Goal: Navigation & Orientation: Find specific page/section

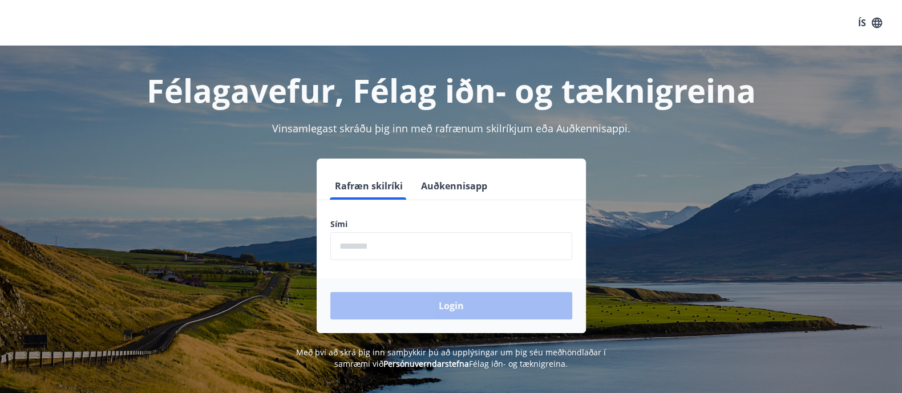
click at [421, 252] on input "phone" at bounding box center [451, 246] width 242 height 28
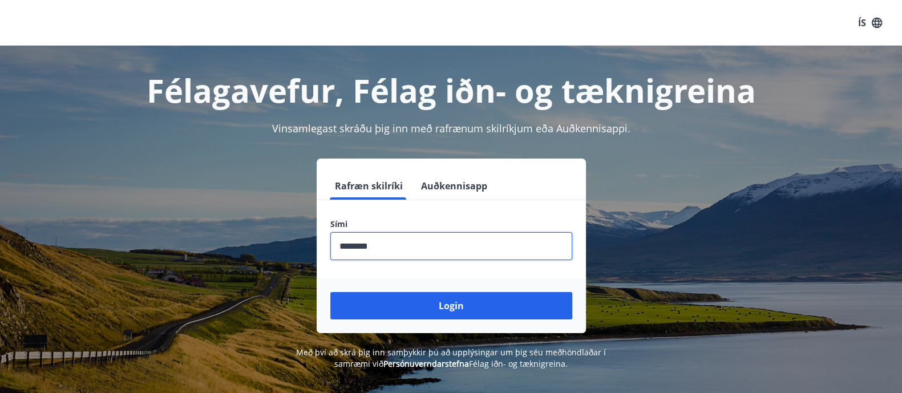
type input "********"
click at [330, 292] on button "Login" at bounding box center [451, 305] width 242 height 27
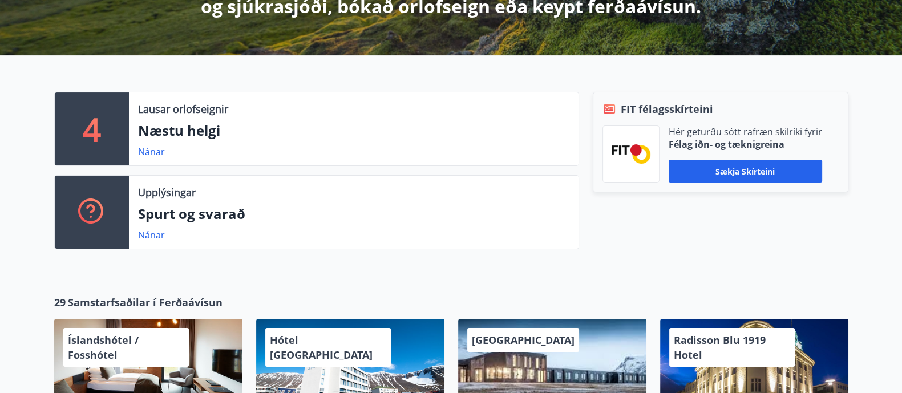
scroll to position [256, 0]
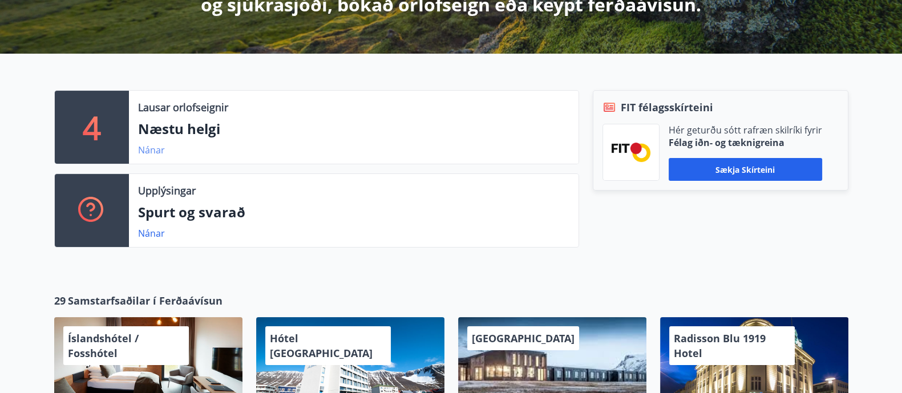
click at [152, 150] on link "Nánar" at bounding box center [151, 150] width 27 height 13
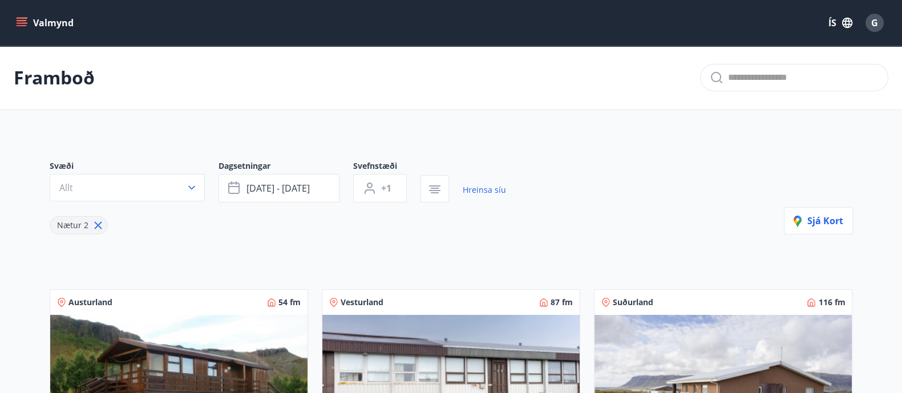
click at [49, 30] on button "Valmynd" at bounding box center [46, 23] width 64 height 21
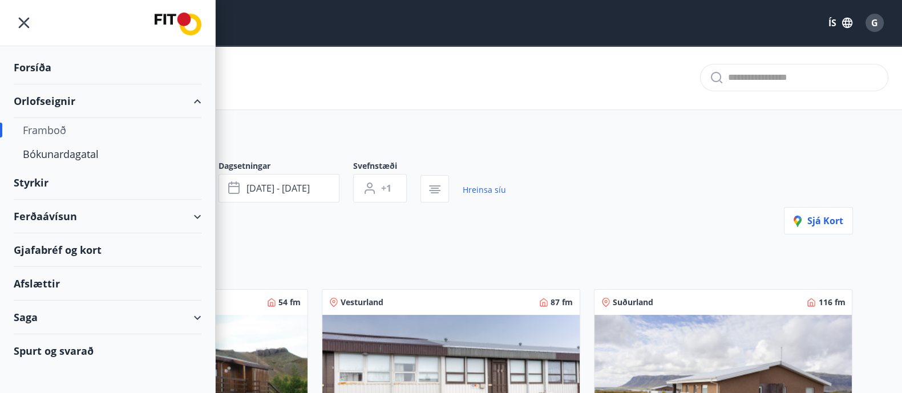
click at [322, 67] on div "Framboð" at bounding box center [451, 78] width 902 height 64
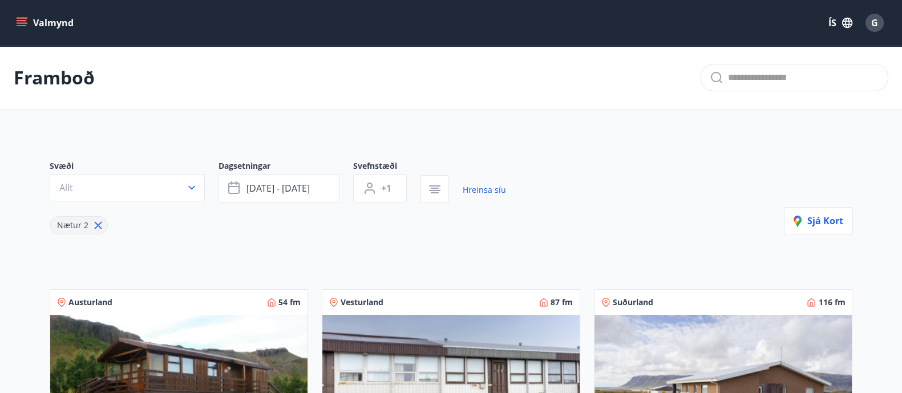
click at [26, 22] on icon "menu" at bounding box center [23, 22] width 13 height 1
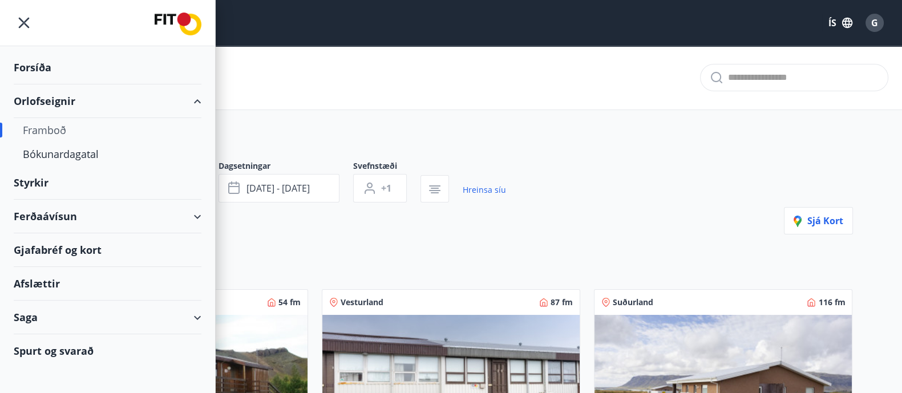
click at [45, 230] on div "Ferðaávísun" at bounding box center [108, 217] width 188 height 34
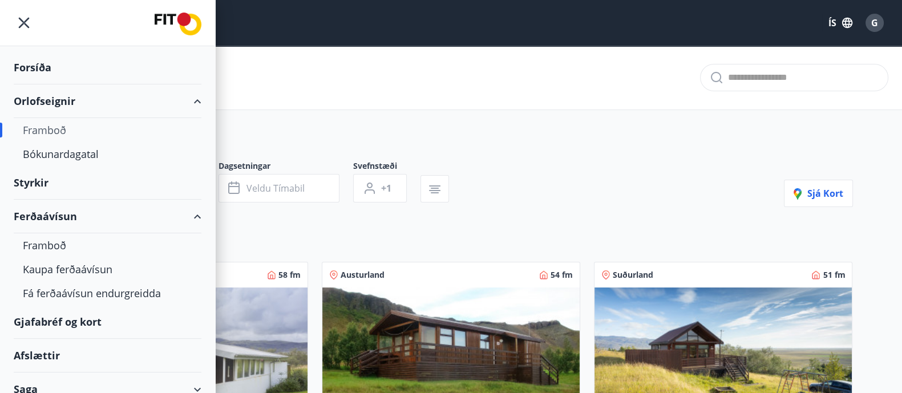
type input "*"
click at [68, 215] on div "Ferðaávísun" at bounding box center [108, 217] width 188 height 34
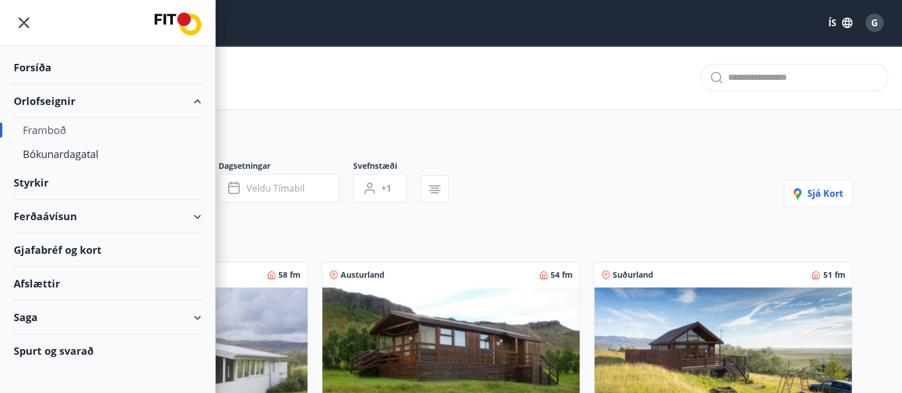
click at [68, 215] on div "Ferðaávísun" at bounding box center [108, 217] width 188 height 34
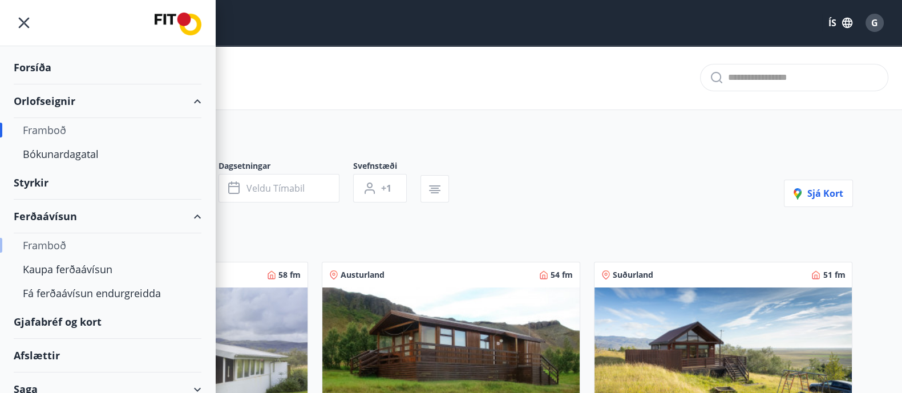
click at [50, 248] on div "Framboð" at bounding box center [108, 245] width 170 height 24
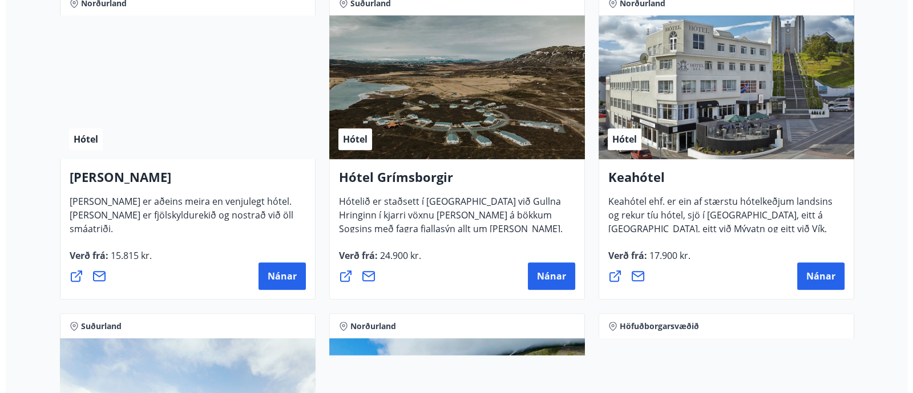
scroll to position [554, 0]
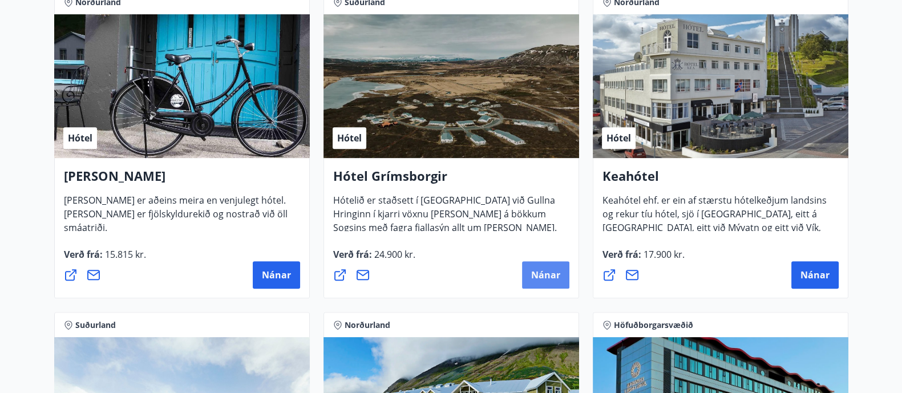
click at [542, 273] on span "Nánar" at bounding box center [545, 275] width 29 height 13
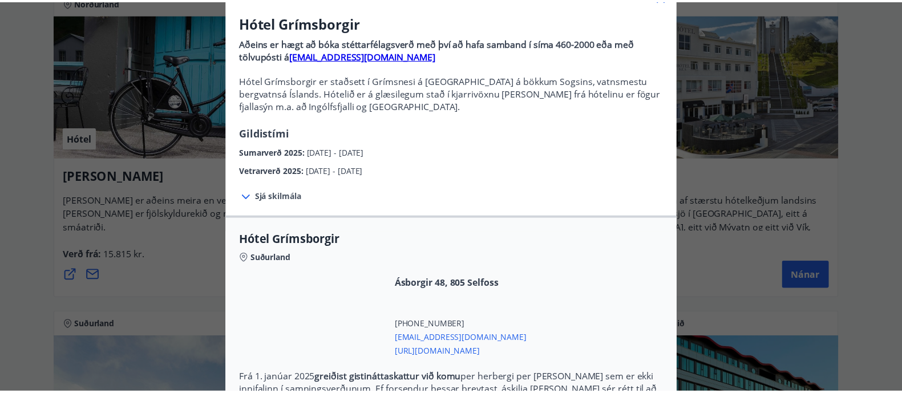
scroll to position [0, 0]
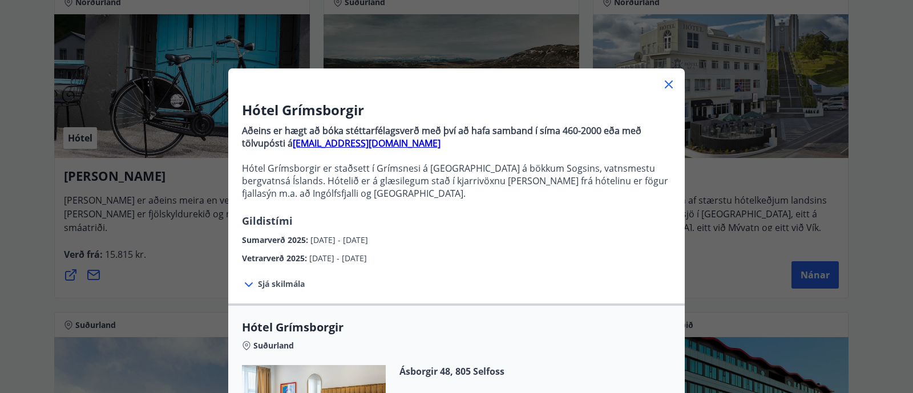
click at [666, 84] on icon at bounding box center [669, 85] width 14 height 14
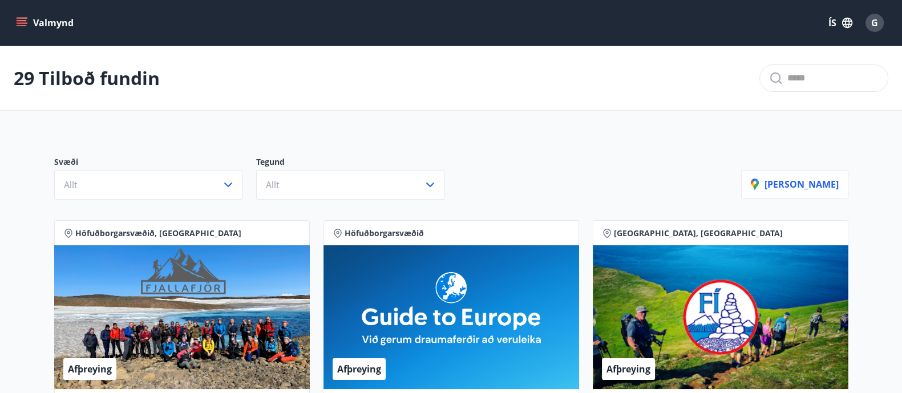
click at [18, 18] on icon "menu" at bounding box center [23, 18] width 13 height 1
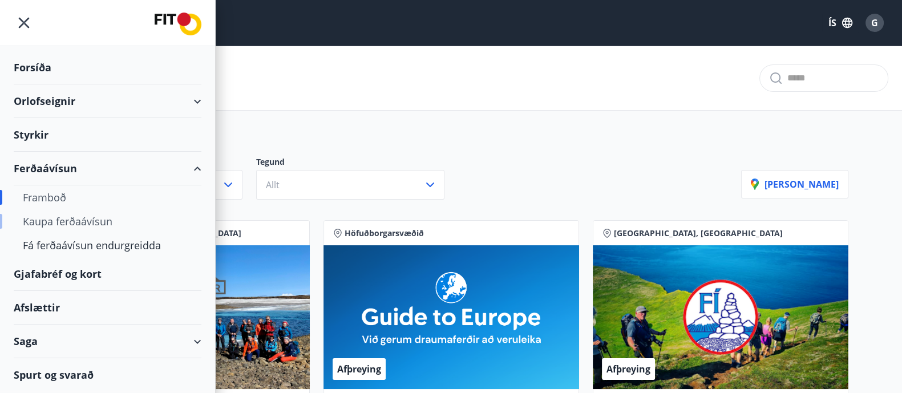
click at [80, 216] on div "Kaupa ferðaávísun" at bounding box center [108, 221] width 170 height 24
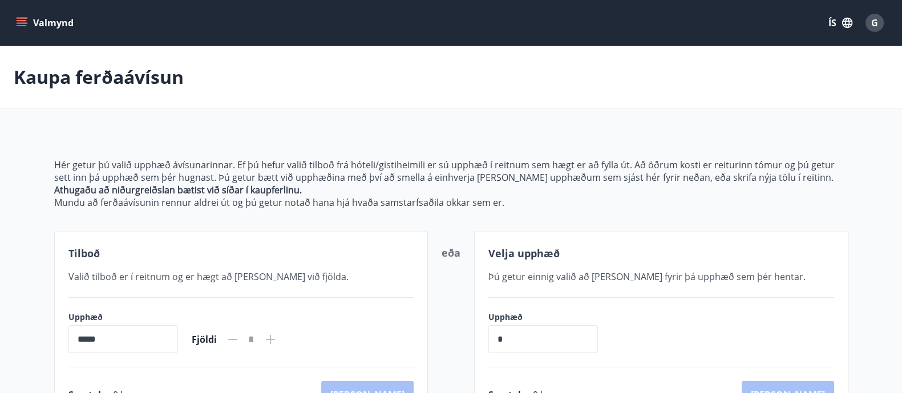
scroll to position [1, 0]
click at [33, 15] on button "Valmynd" at bounding box center [46, 22] width 64 height 21
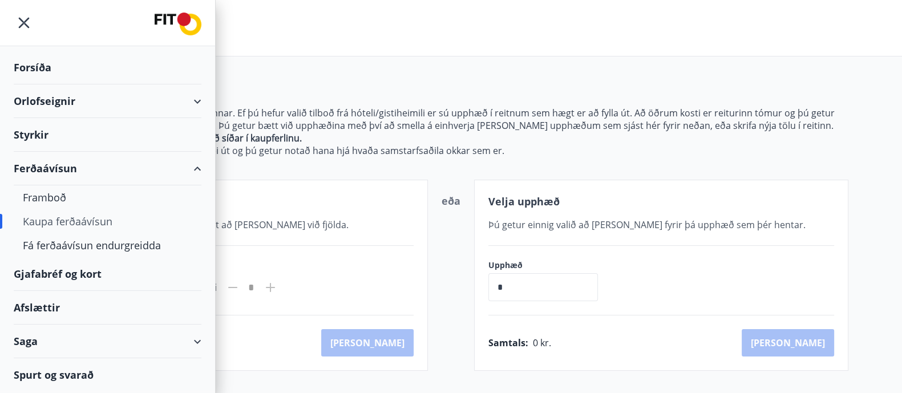
scroll to position [53, 0]
click at [74, 268] on div "Gjafabréf og kort" at bounding box center [108, 274] width 188 height 34
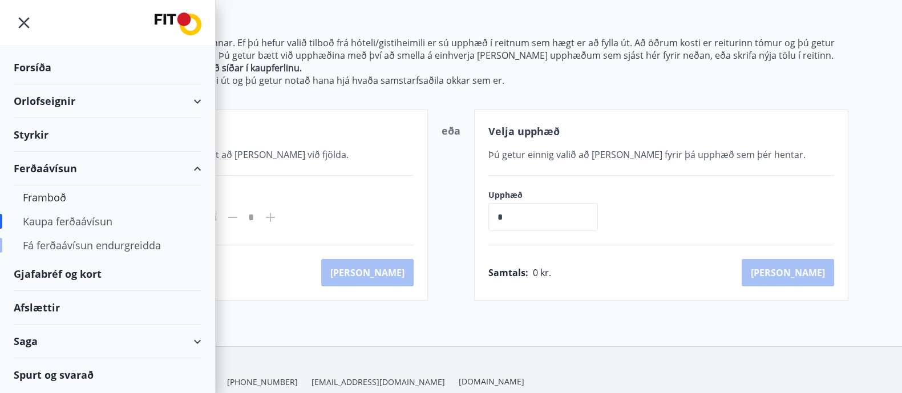
scroll to position [125, 0]
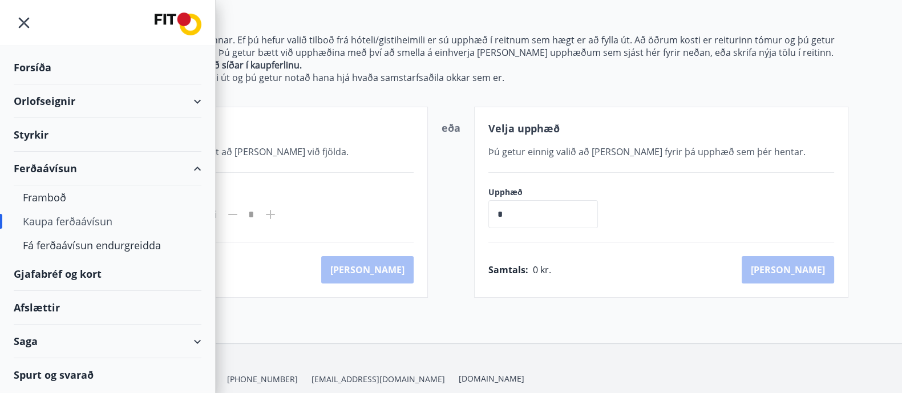
click at [43, 312] on div "Afslættir" at bounding box center [108, 308] width 188 height 34
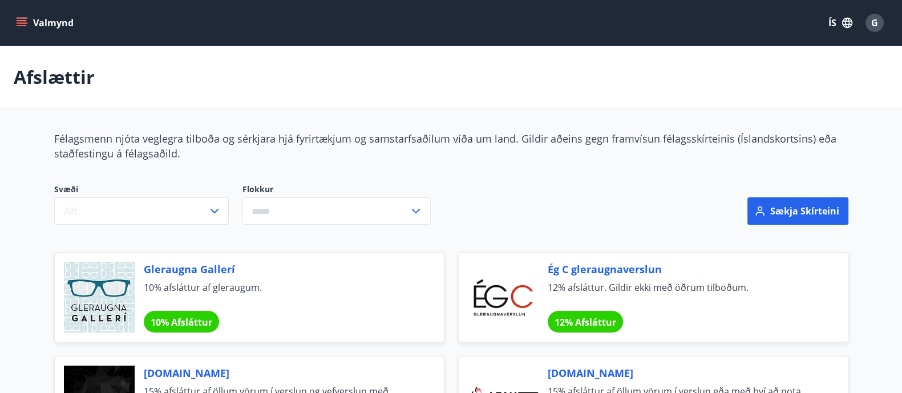
click at [14, 27] on button "Valmynd" at bounding box center [46, 23] width 64 height 21
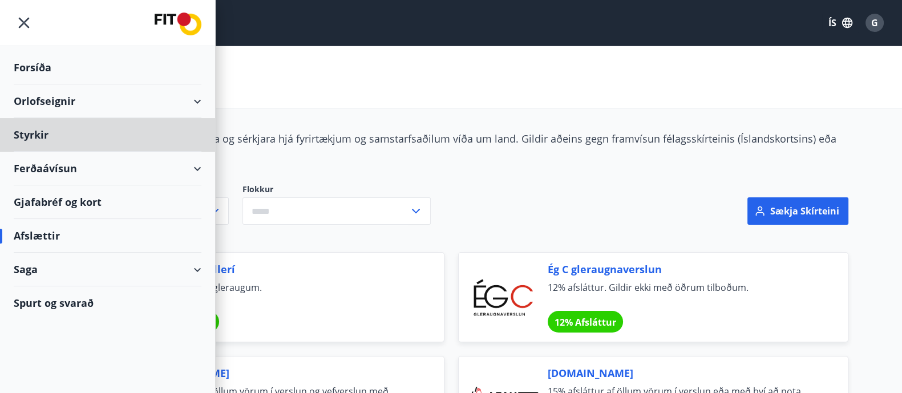
click at [47, 67] on div "Forsíða" at bounding box center [108, 68] width 188 height 34
